Goal: Go to known website: Access a specific website the user already knows

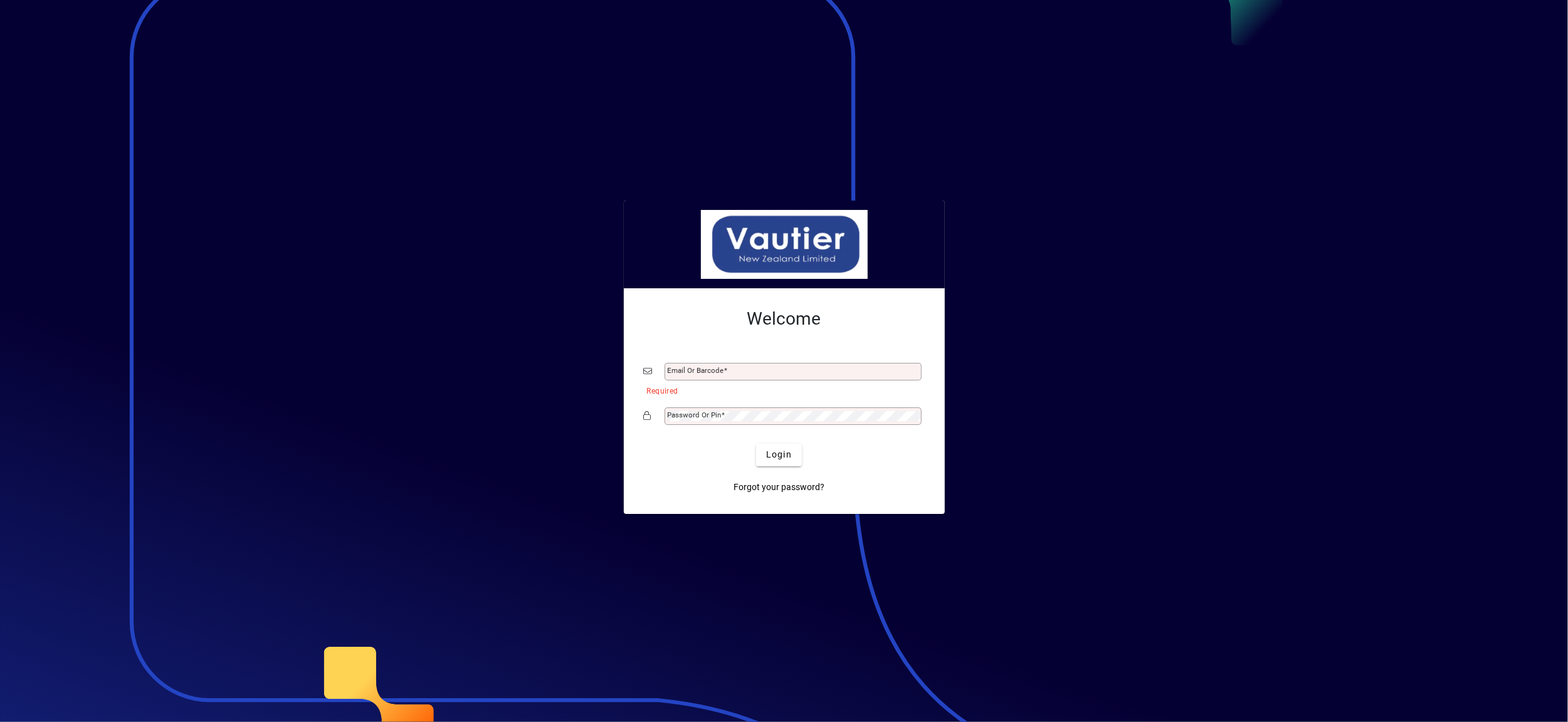
click at [717, 361] on div "Email or Barcode" at bounding box center [785, 371] width 281 height 23
type input "**********"
click at [771, 456] on span "Login" at bounding box center [779, 454] width 26 height 14
